Goal: Information Seeking & Learning: Check status

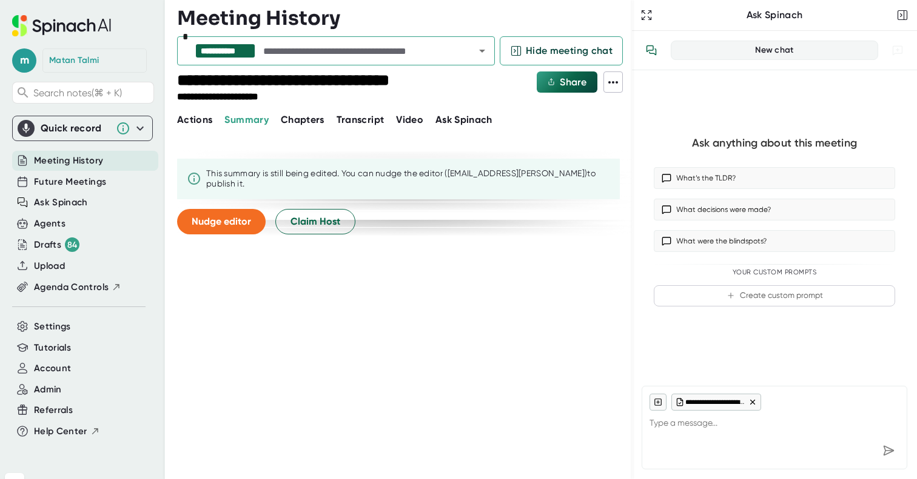
click at [76, 162] on span "Meeting History" at bounding box center [68, 161] width 69 height 14
click at [81, 186] on span "Future Meetings" at bounding box center [70, 182] width 72 height 14
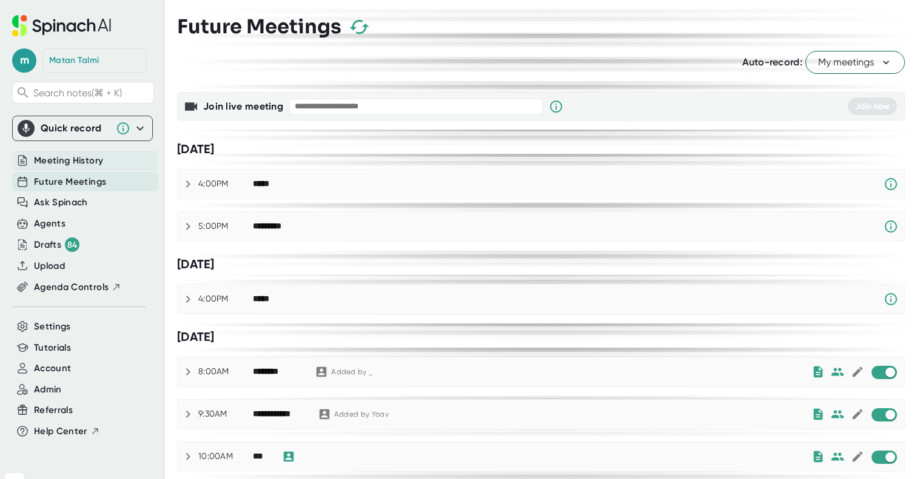
click at [87, 152] on div "Meeting History" at bounding box center [85, 161] width 146 height 20
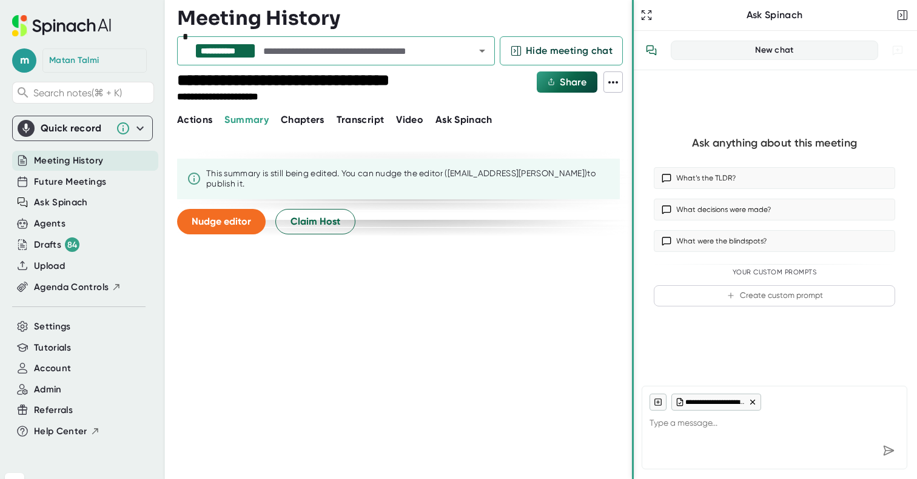
type textarea "x"
